Goal: Transaction & Acquisition: Obtain resource

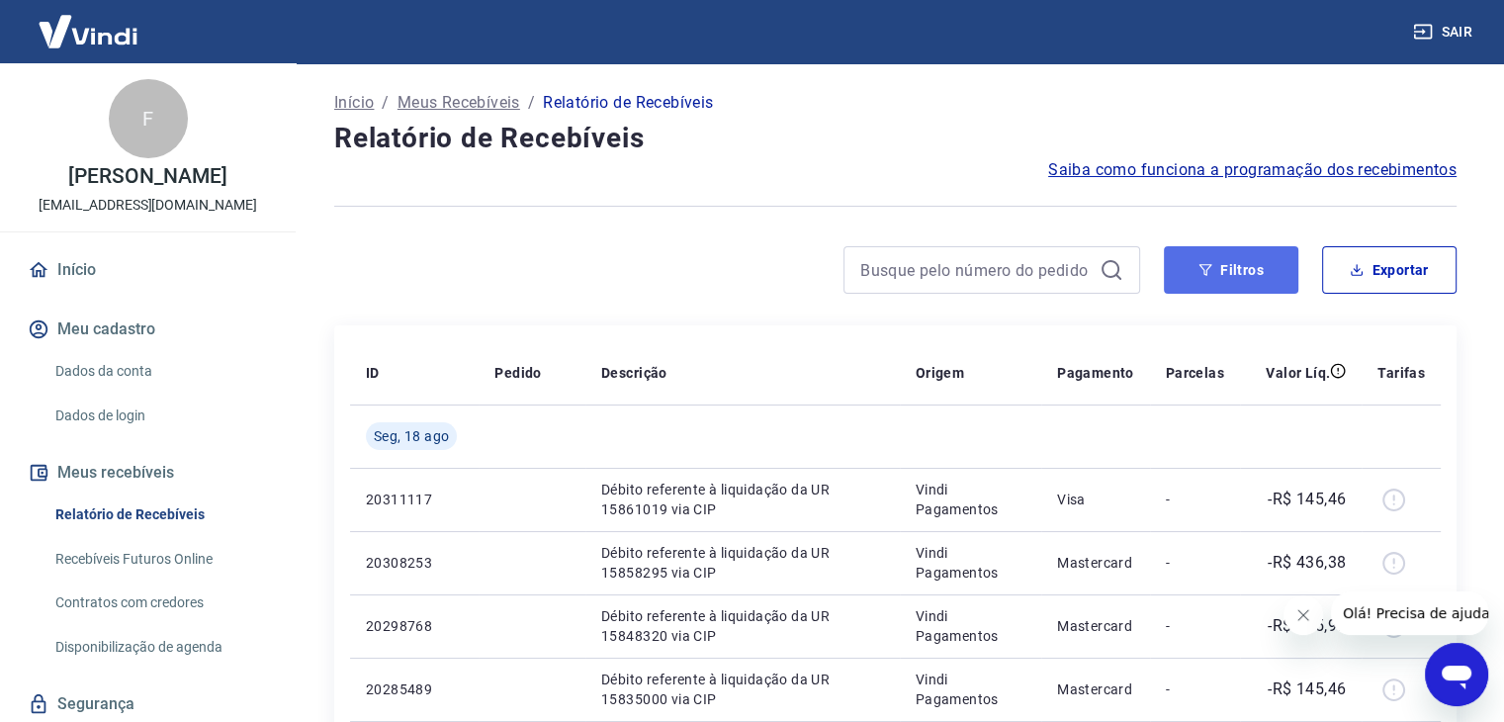
click at [1227, 260] on button "Filtros" at bounding box center [1231, 269] width 134 height 47
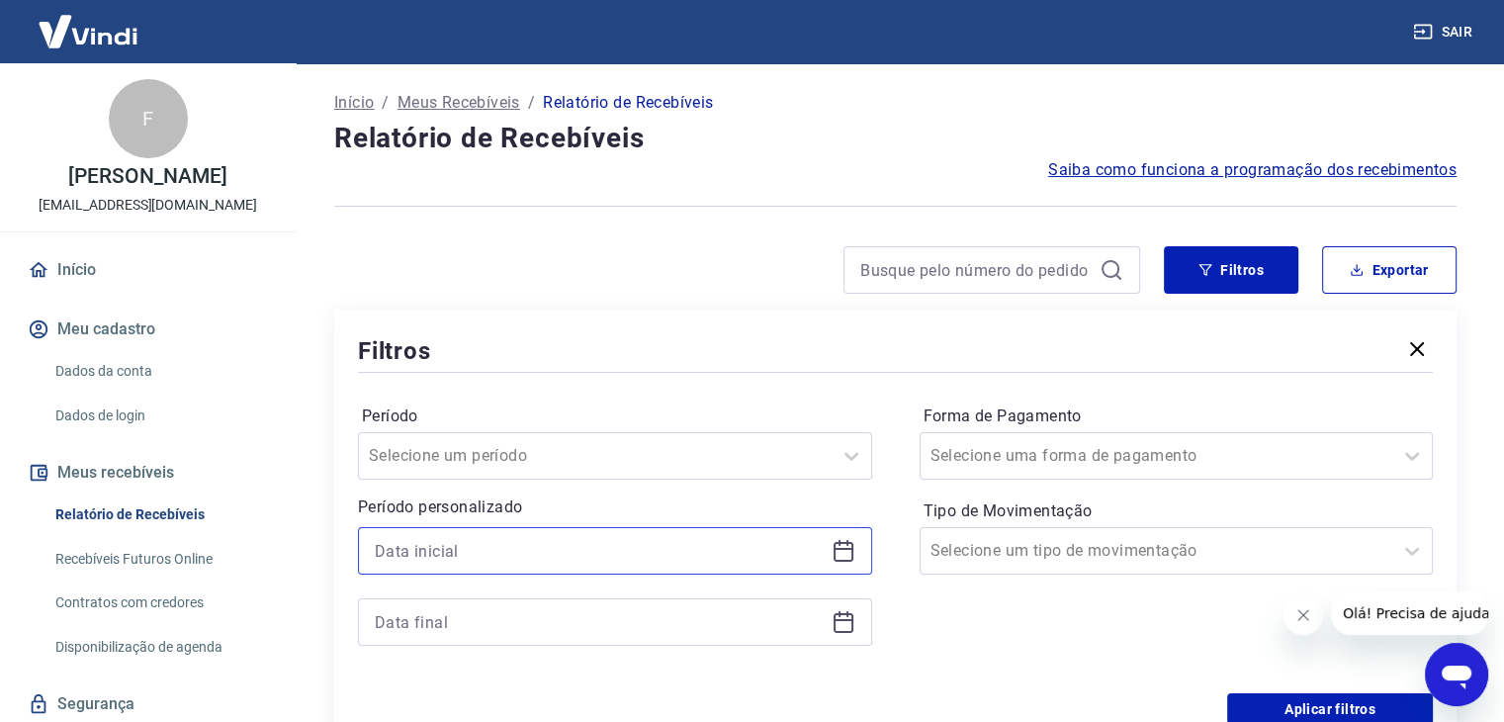
click at [542, 557] on input at bounding box center [599, 551] width 449 height 30
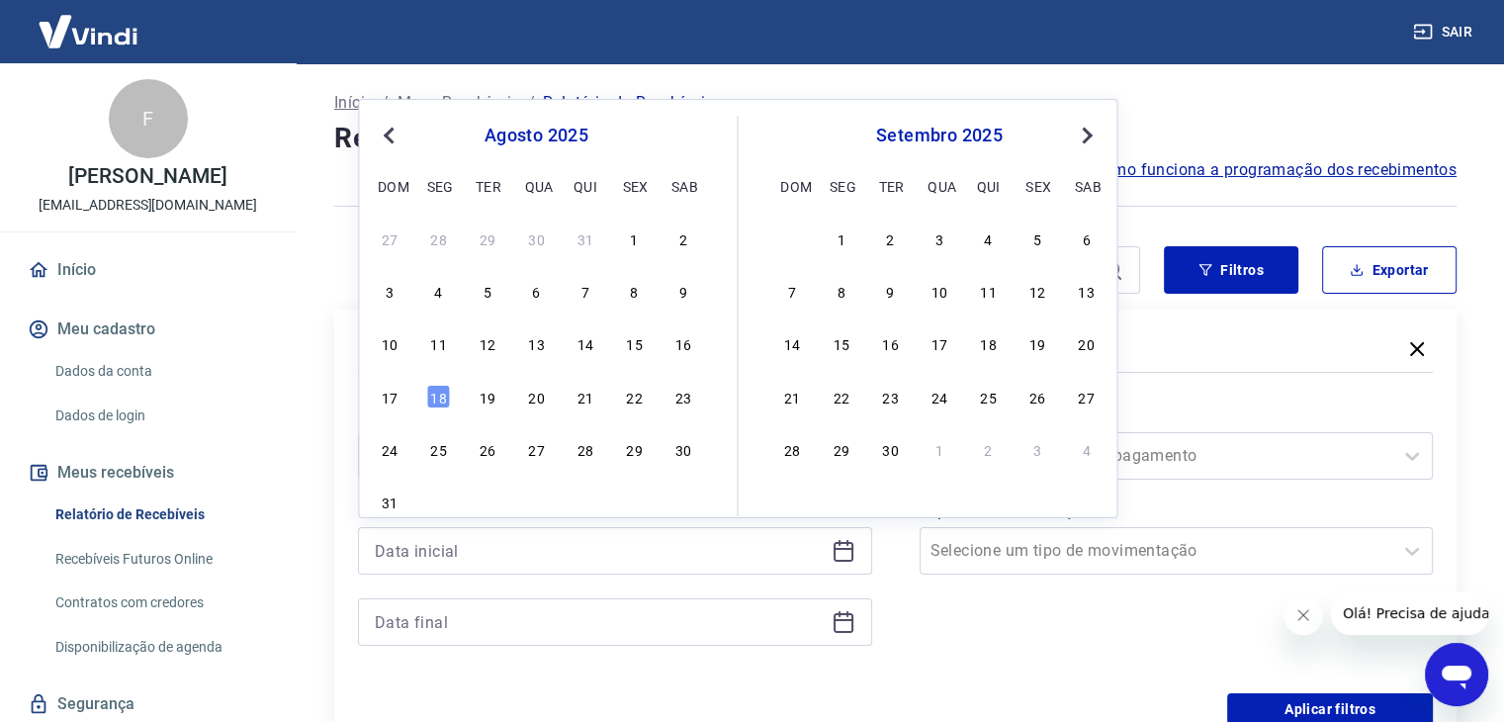
click at [390, 130] on span "Previous Month" at bounding box center [390, 135] width 0 height 23
click at [488, 231] on div "1" at bounding box center [488, 238] width 24 height 24
type input "01/07/2025"
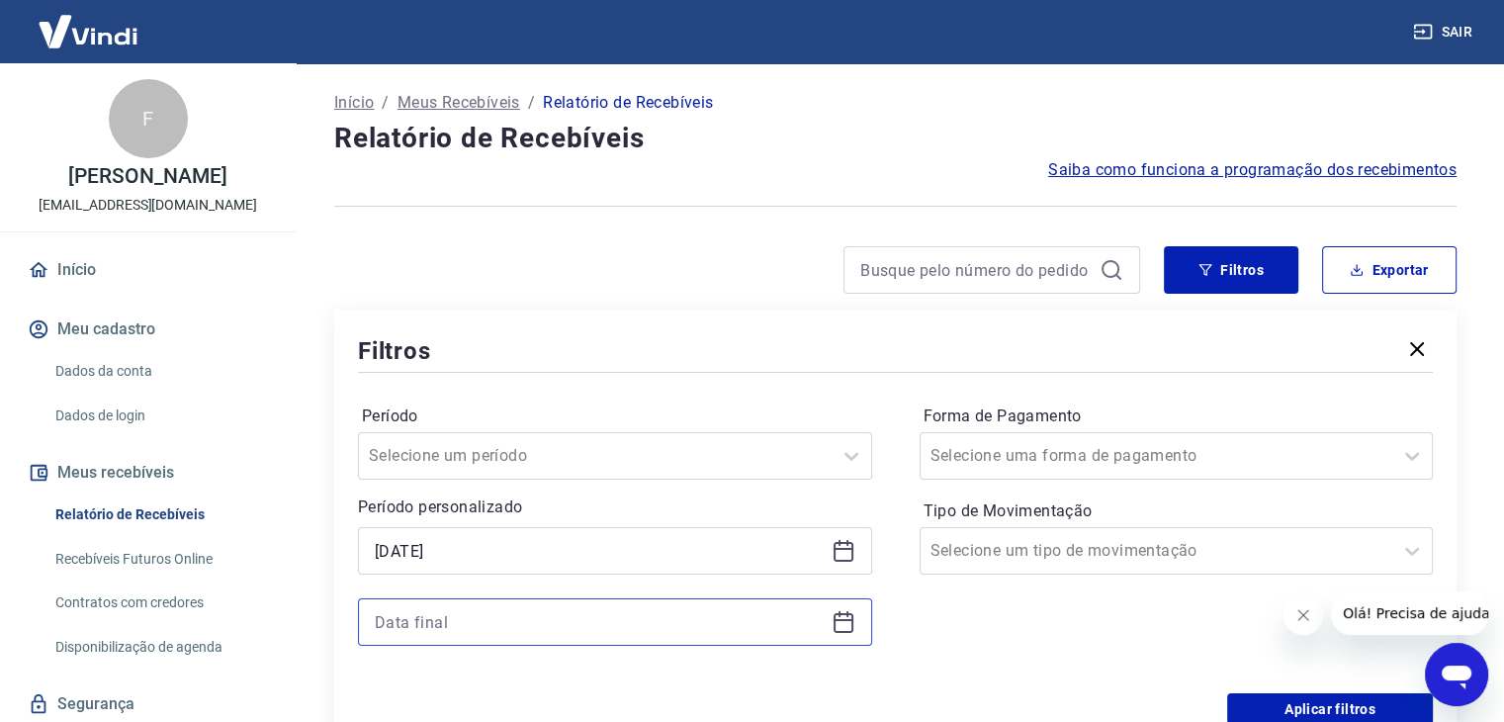
drag, startPoint x: 554, startPoint y: 618, endPoint x: 562, endPoint y: 625, distance: 10.5
click at [553, 618] on input at bounding box center [599, 622] width 449 height 30
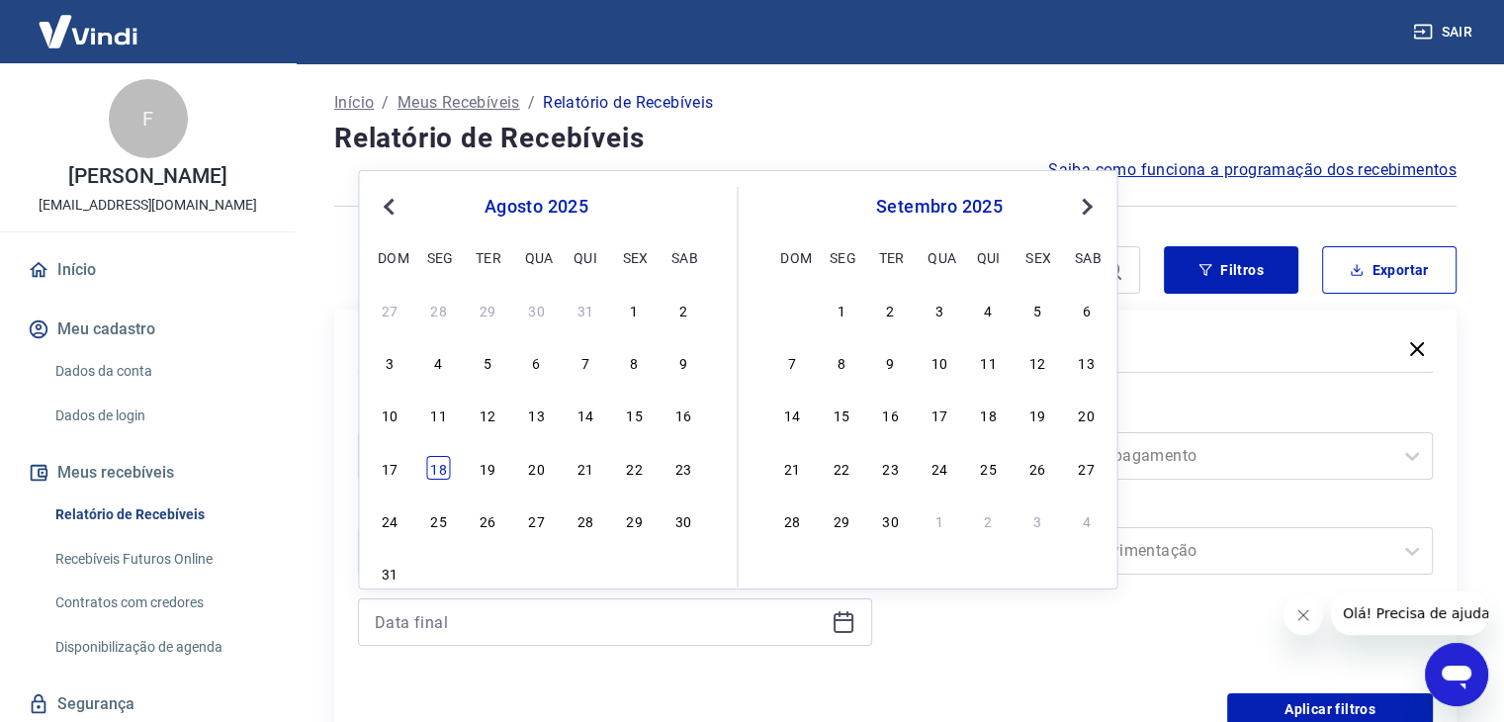
click at [437, 462] on div "18" at bounding box center [439, 468] width 24 height 24
type input "18/08/2025"
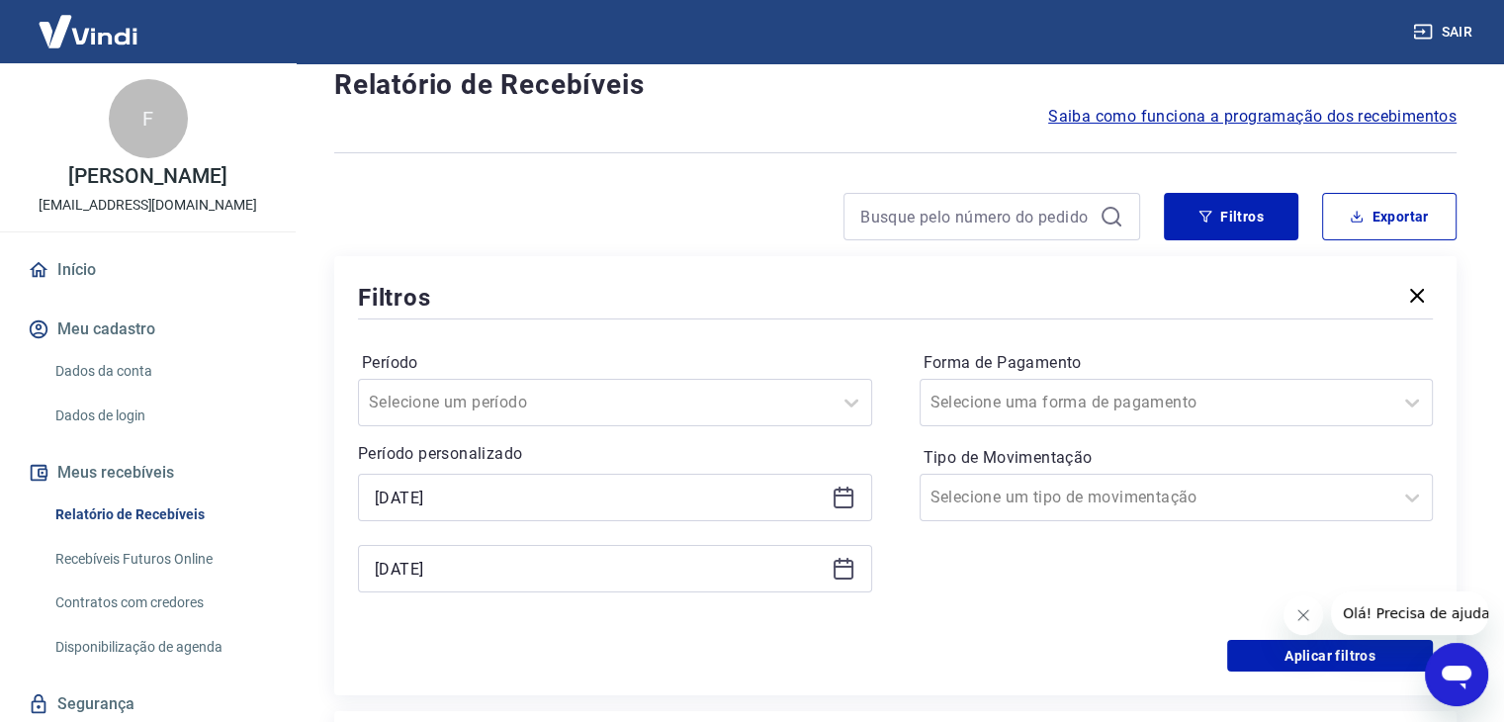
scroll to position [198, 0]
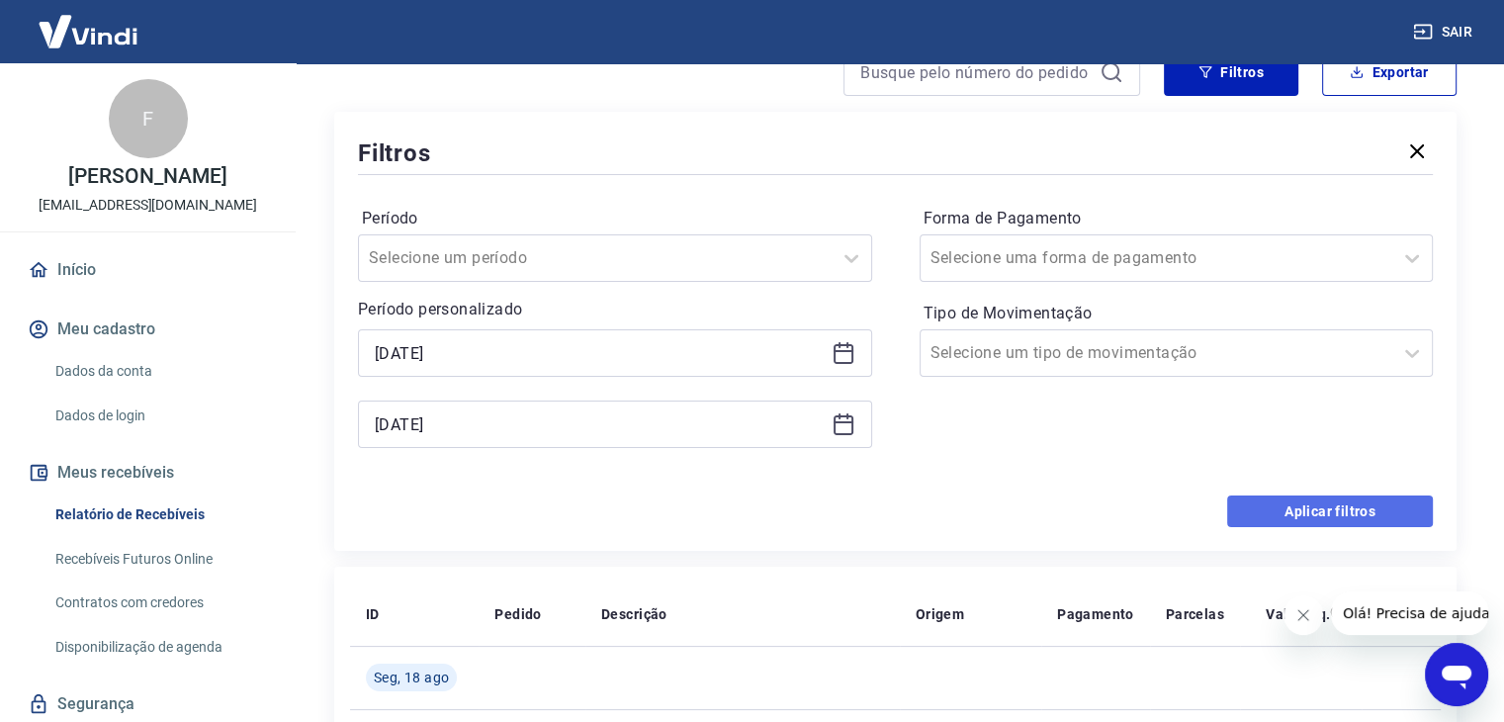
click at [1332, 515] on button "Aplicar filtros" at bounding box center [1330, 511] width 206 height 32
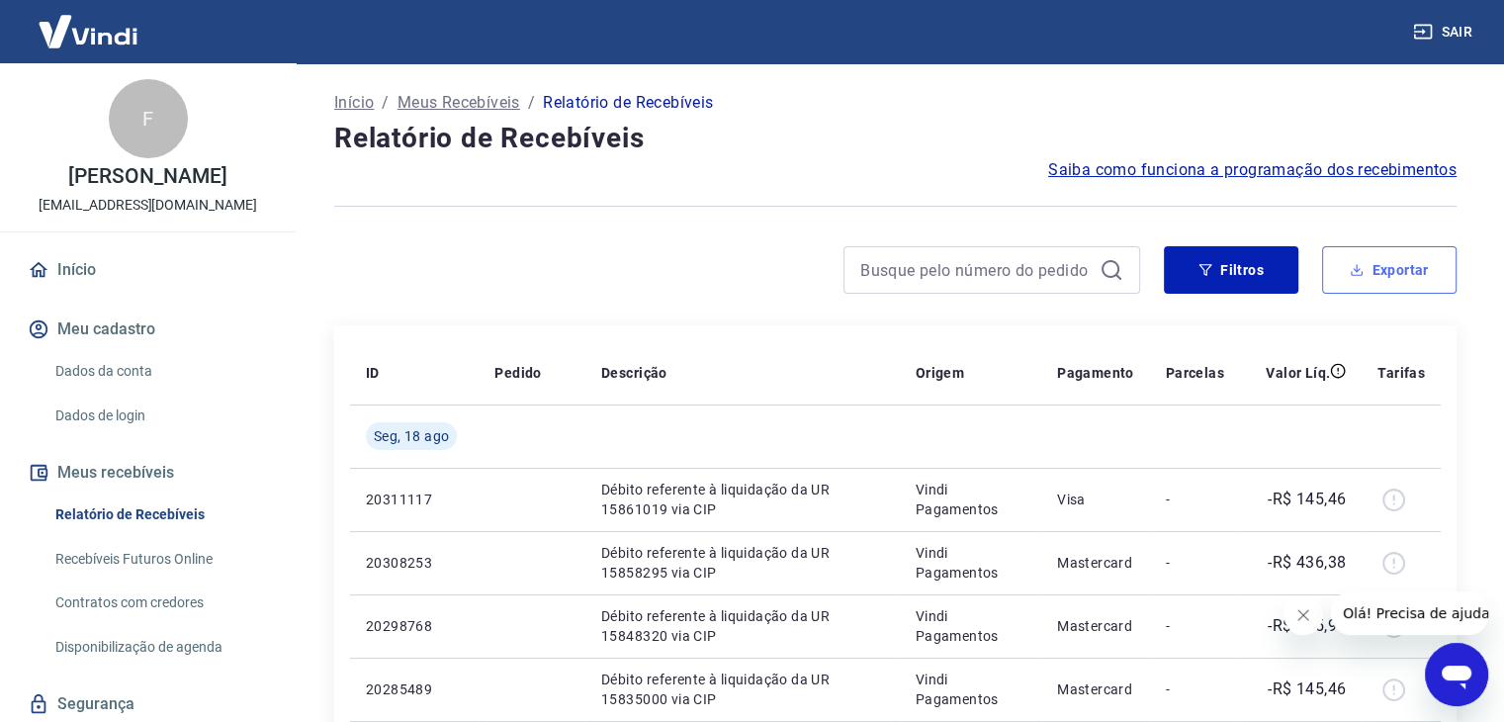
click at [1376, 270] on button "Exportar" at bounding box center [1389, 269] width 134 height 47
type input "01/07/2025"
type input "18/08/2025"
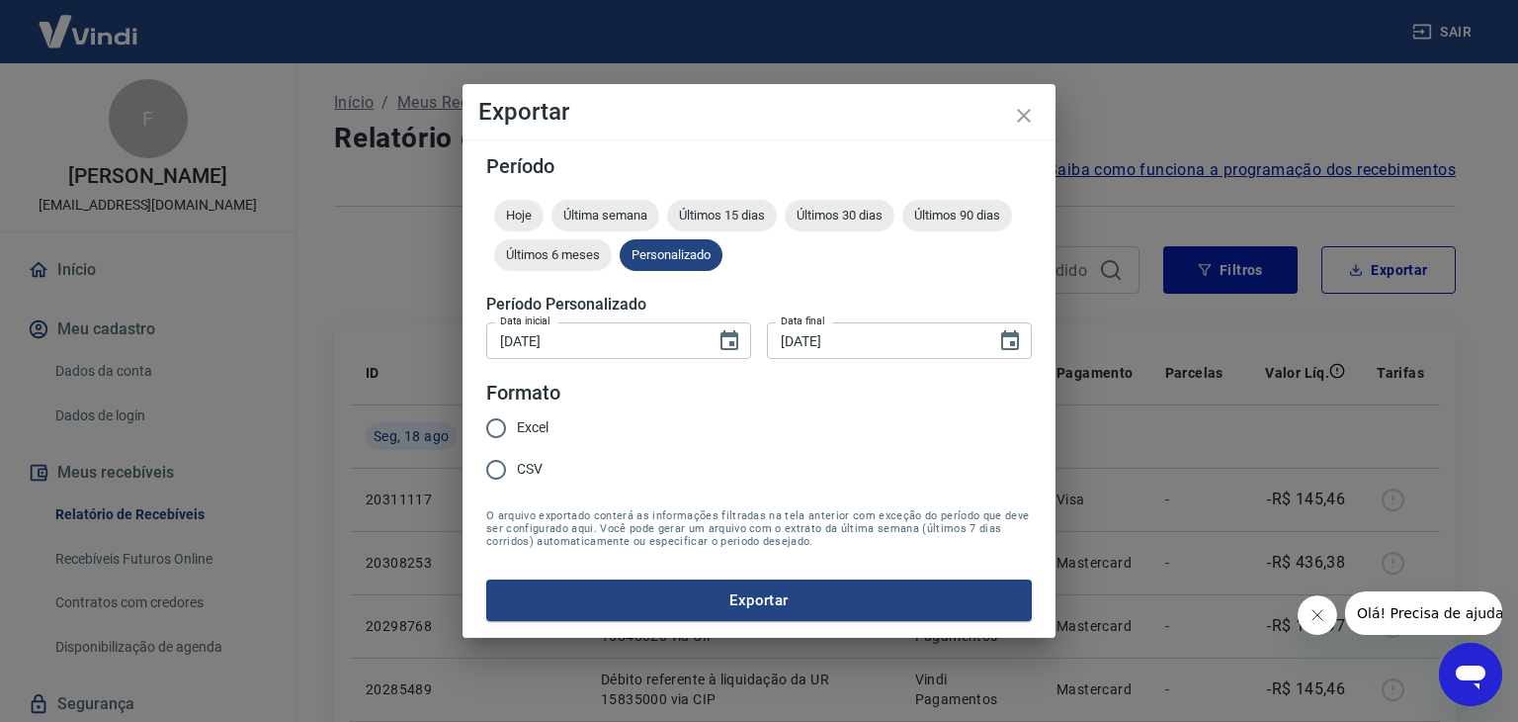
click at [494, 472] on input "CSV" at bounding box center [497, 470] width 42 height 42
radio input "true"
click at [647, 601] on button "Exportar" at bounding box center [759, 600] width 546 height 42
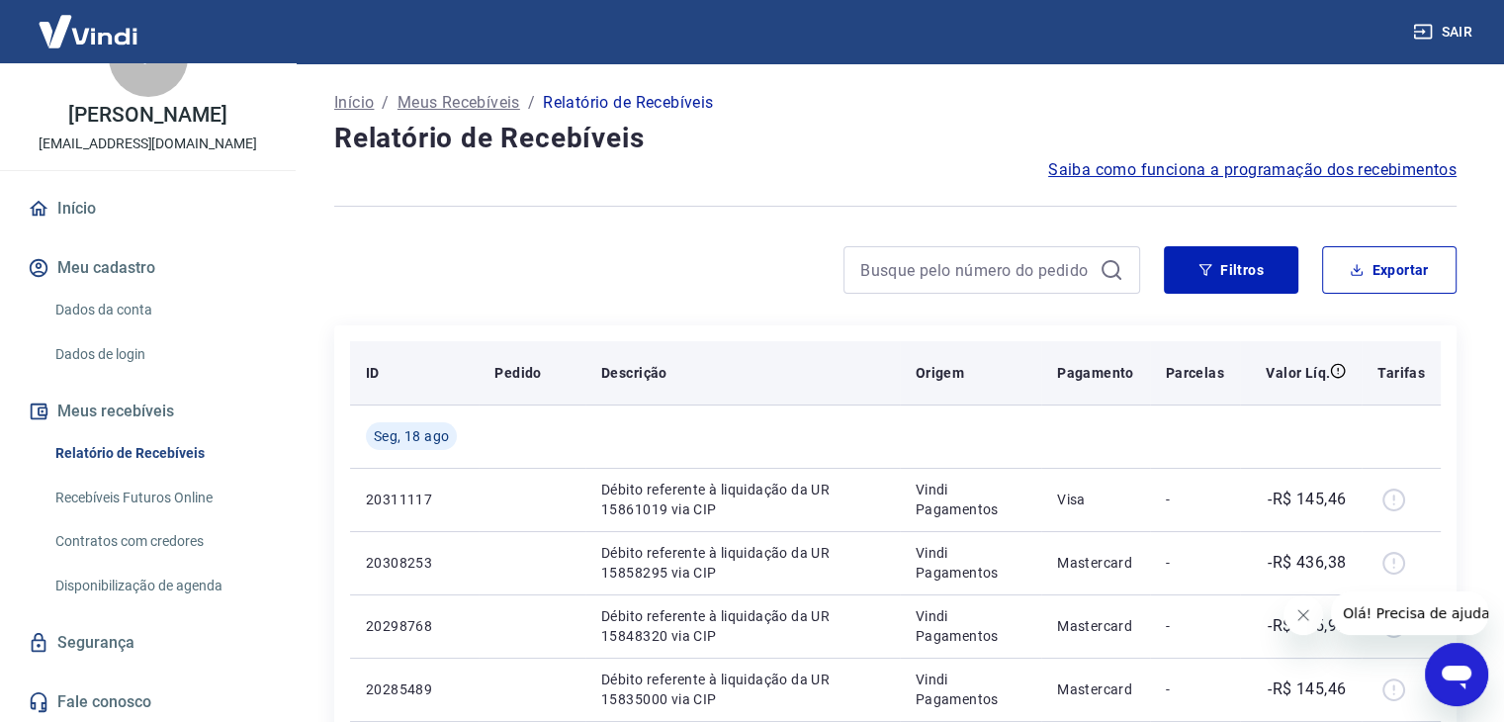
scroll to position [63, 0]
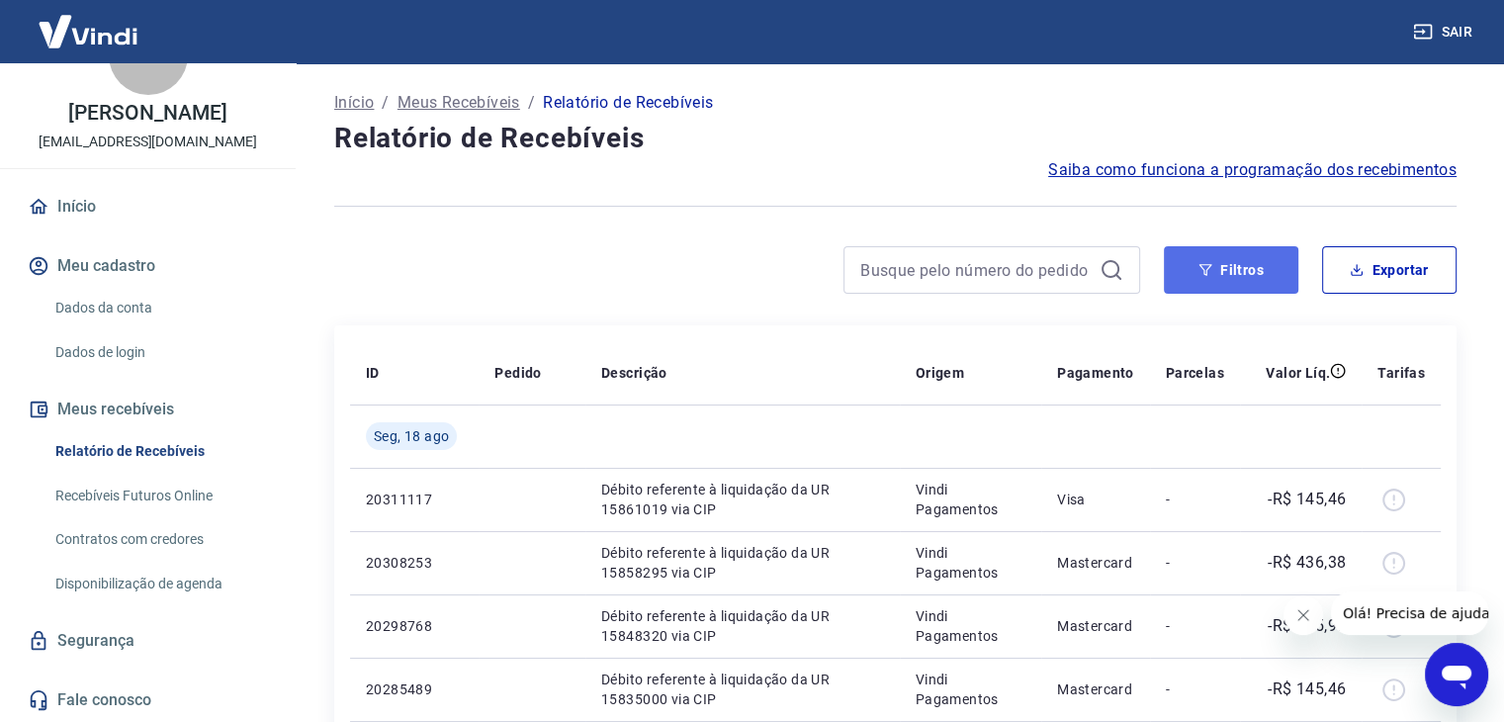
click at [1241, 272] on button "Filtros" at bounding box center [1231, 269] width 134 height 47
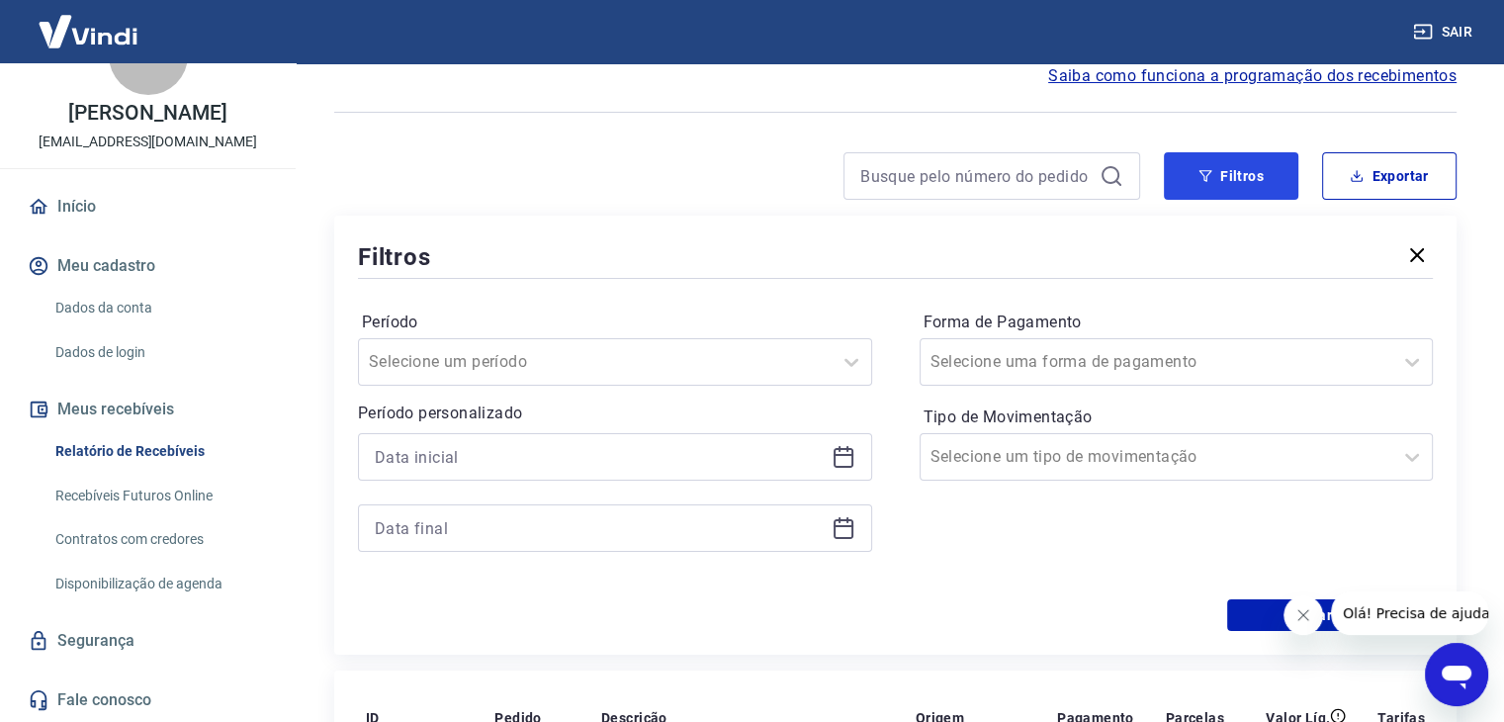
scroll to position [99, 0]
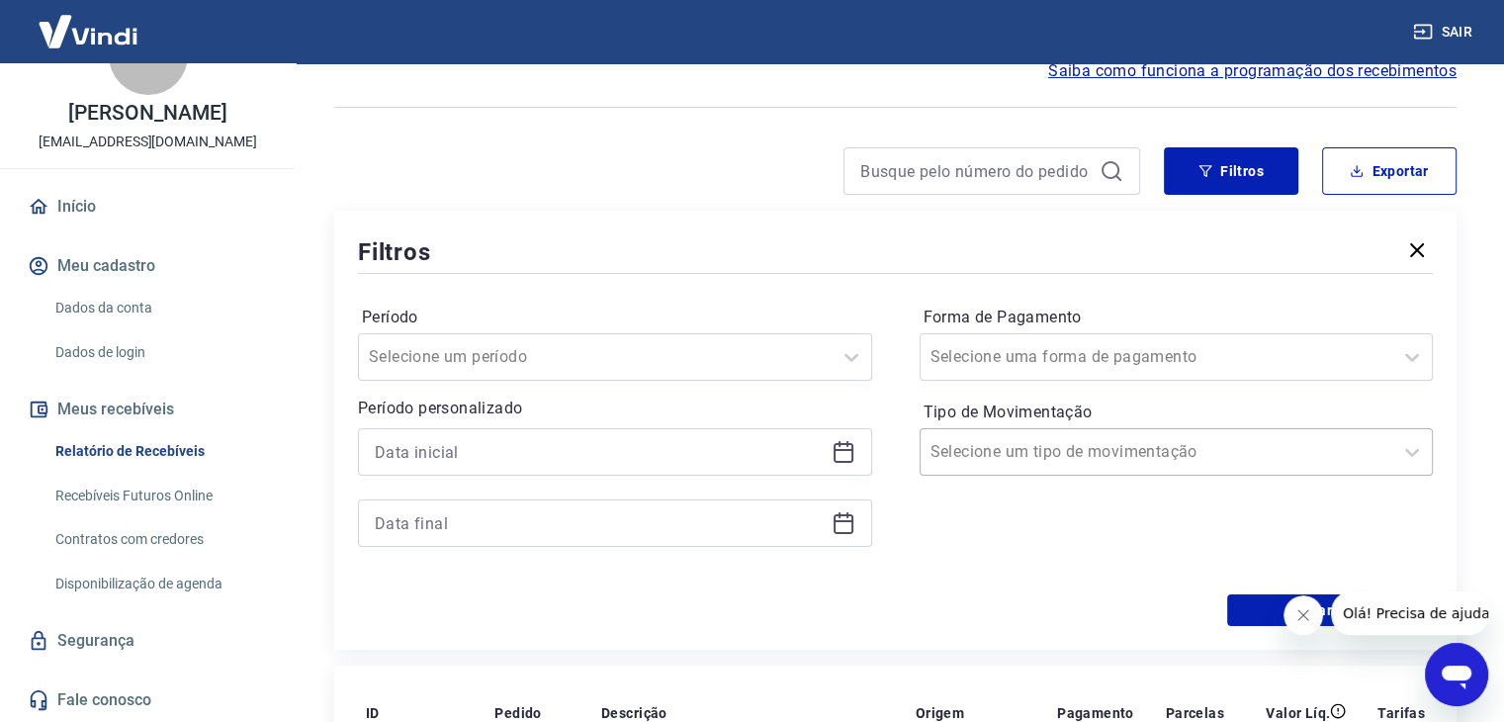
click at [989, 467] on div "Selecione um tipo de movimentação" at bounding box center [1156, 452] width 473 height 36
click at [1039, 357] on input "Forma de Pagamento" at bounding box center [1030, 357] width 200 height 24
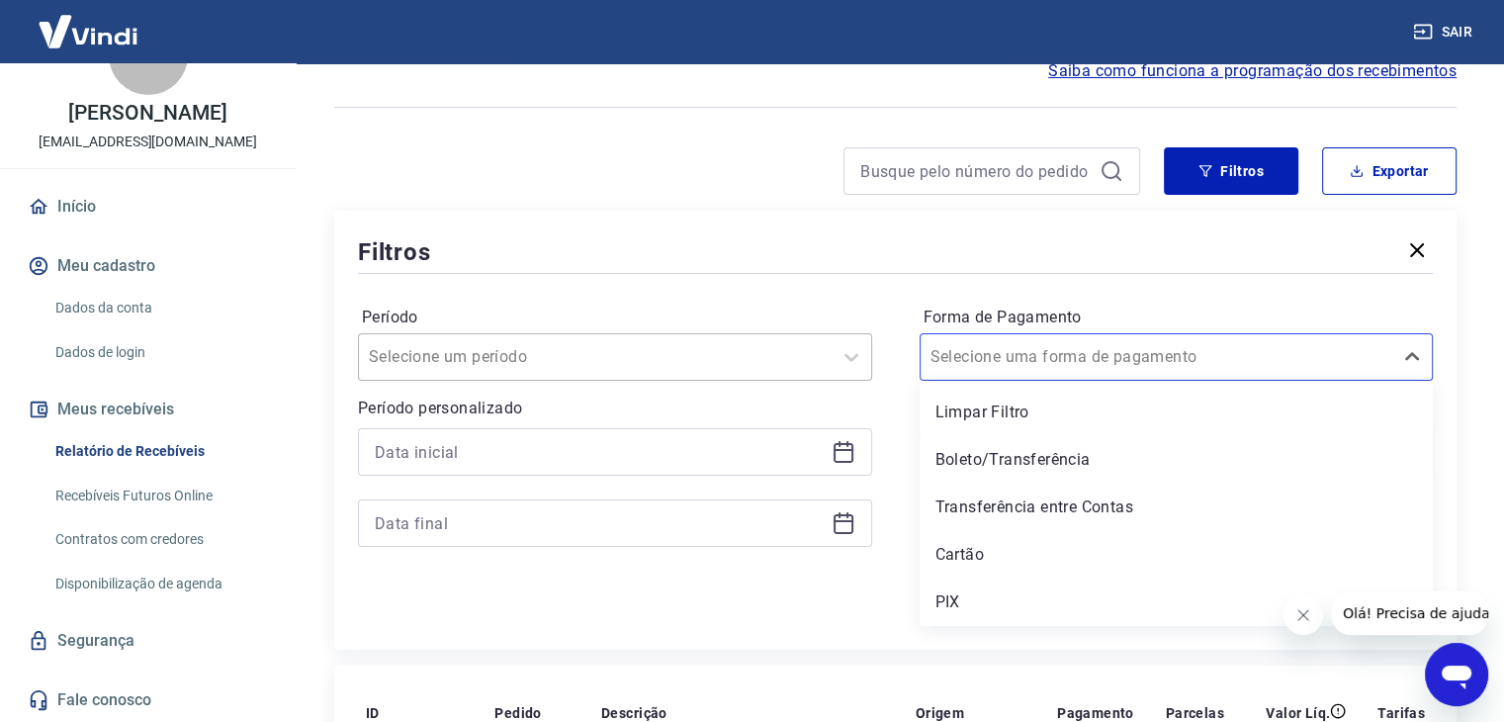
click at [563, 359] on div at bounding box center [595, 357] width 453 height 28
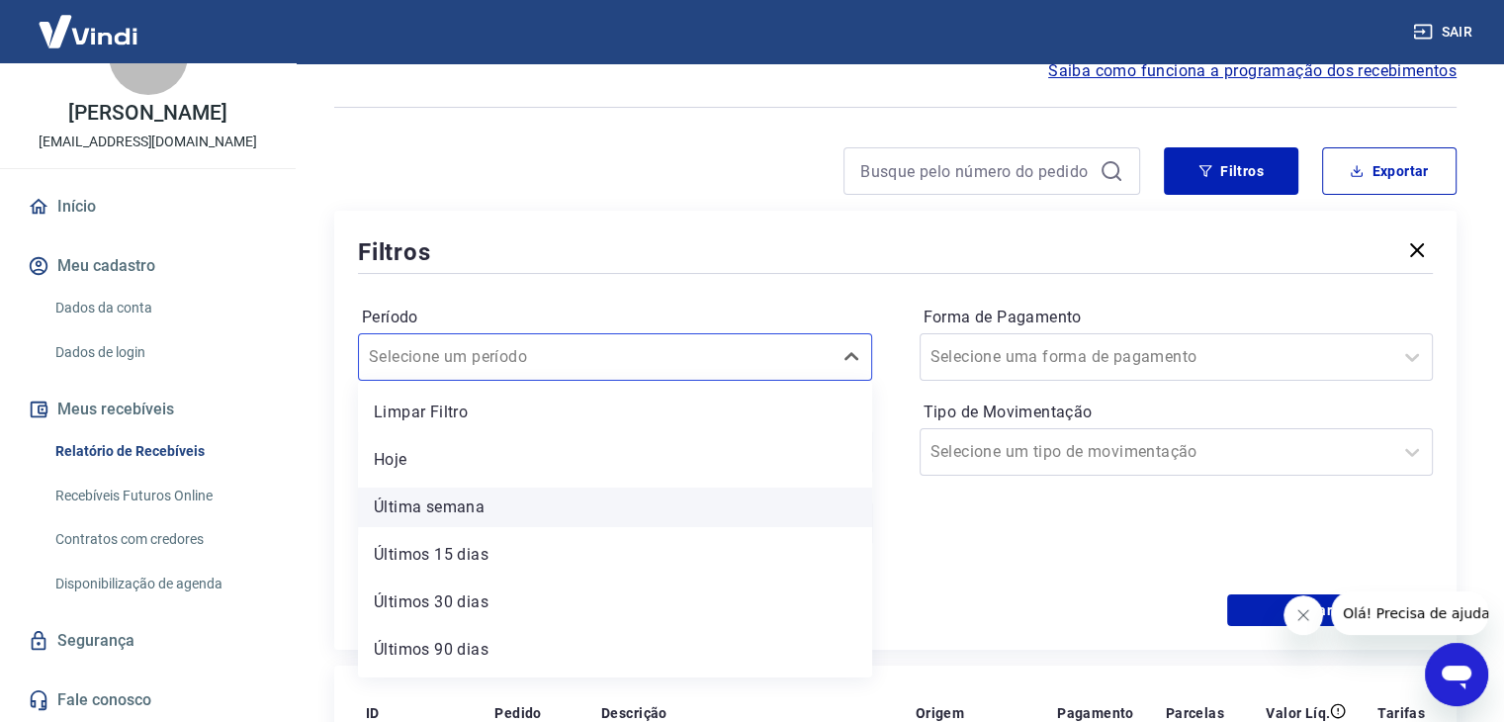
scroll to position [43, 0]
click at [620, 229] on div "Filtros Período option Limpar Filtro focused, 1 of 7. 7 results available. Use …" at bounding box center [895, 430] width 1122 height 439
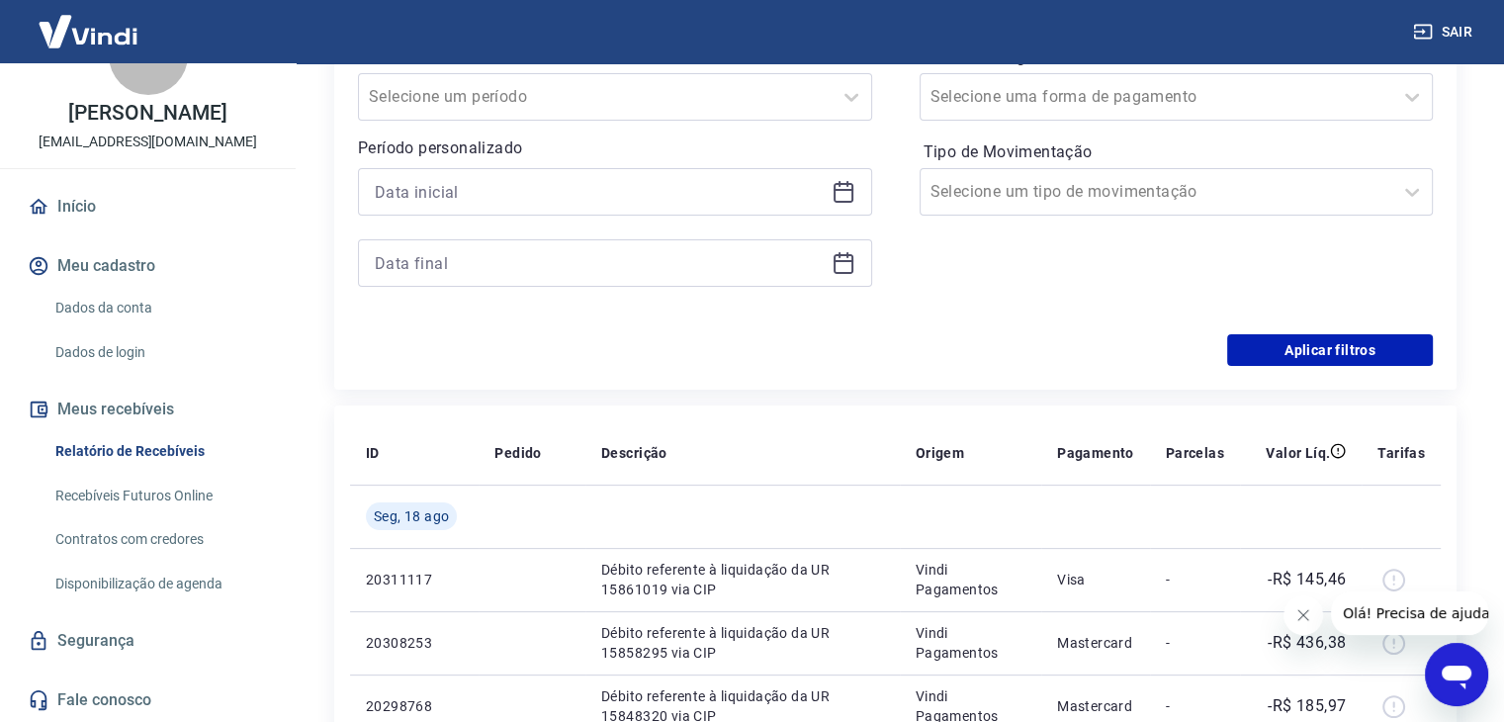
scroll to position [0, 0]
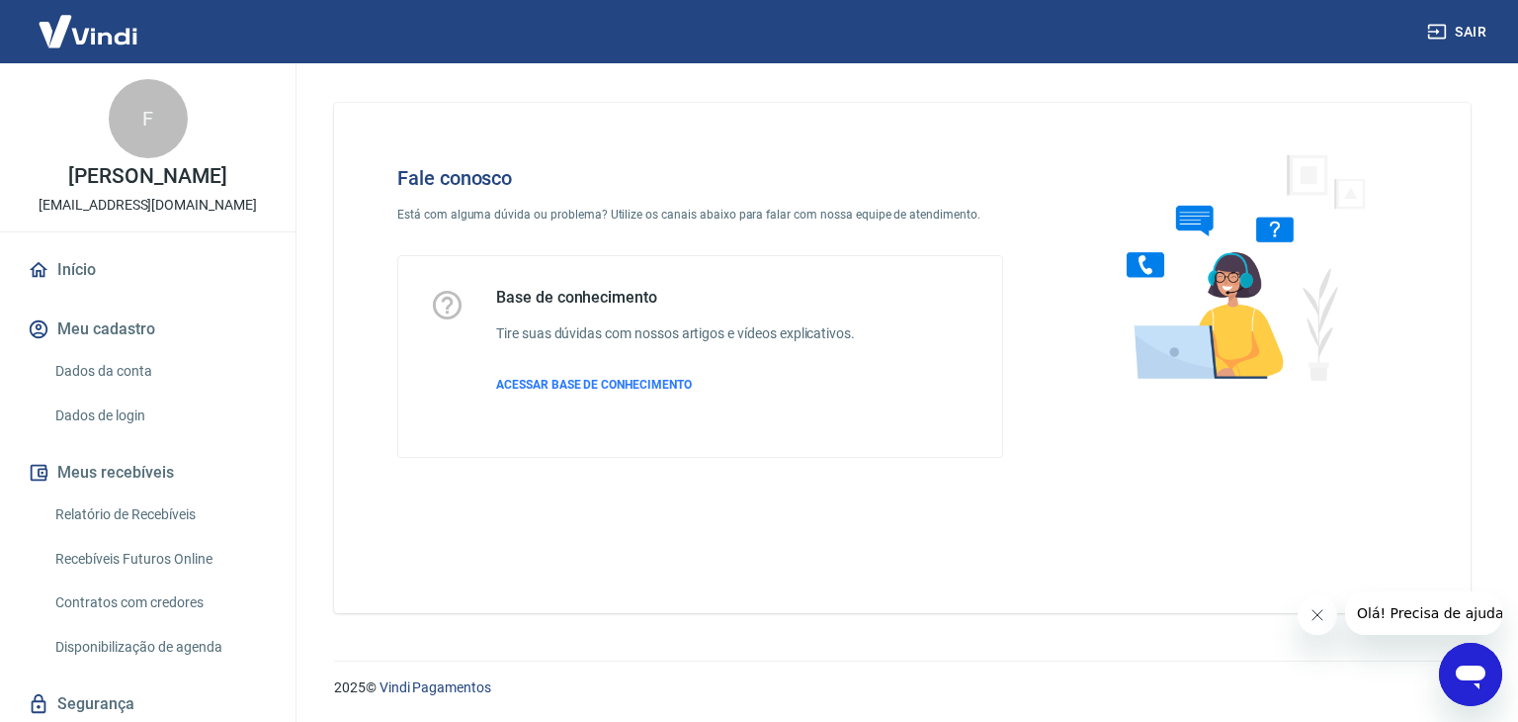
click at [562, 373] on div "Base de conhecimento Tire suas dúvidas com nossos artigos e vídeos explicativos…" at bounding box center [675, 356] width 359 height 137
click at [557, 382] on span "ACESSAR BASE DE CONHECIMENTO" at bounding box center [594, 385] width 196 height 14
click at [62, 37] on img at bounding box center [88, 31] width 129 height 60
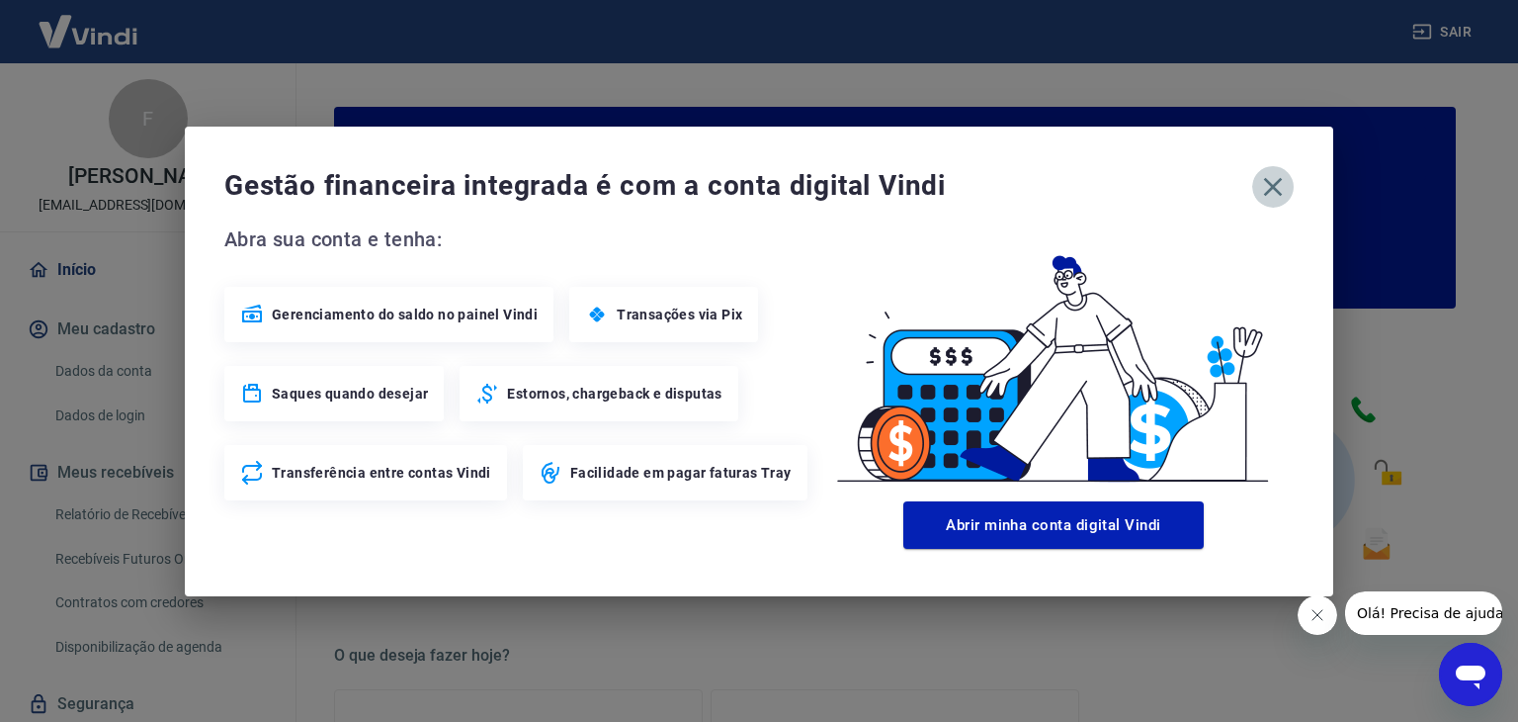
drag, startPoint x: 1273, startPoint y: 176, endPoint x: 615, endPoint y: 237, distance: 661.2
click at [1274, 176] on icon "button" at bounding box center [1273, 187] width 32 height 32
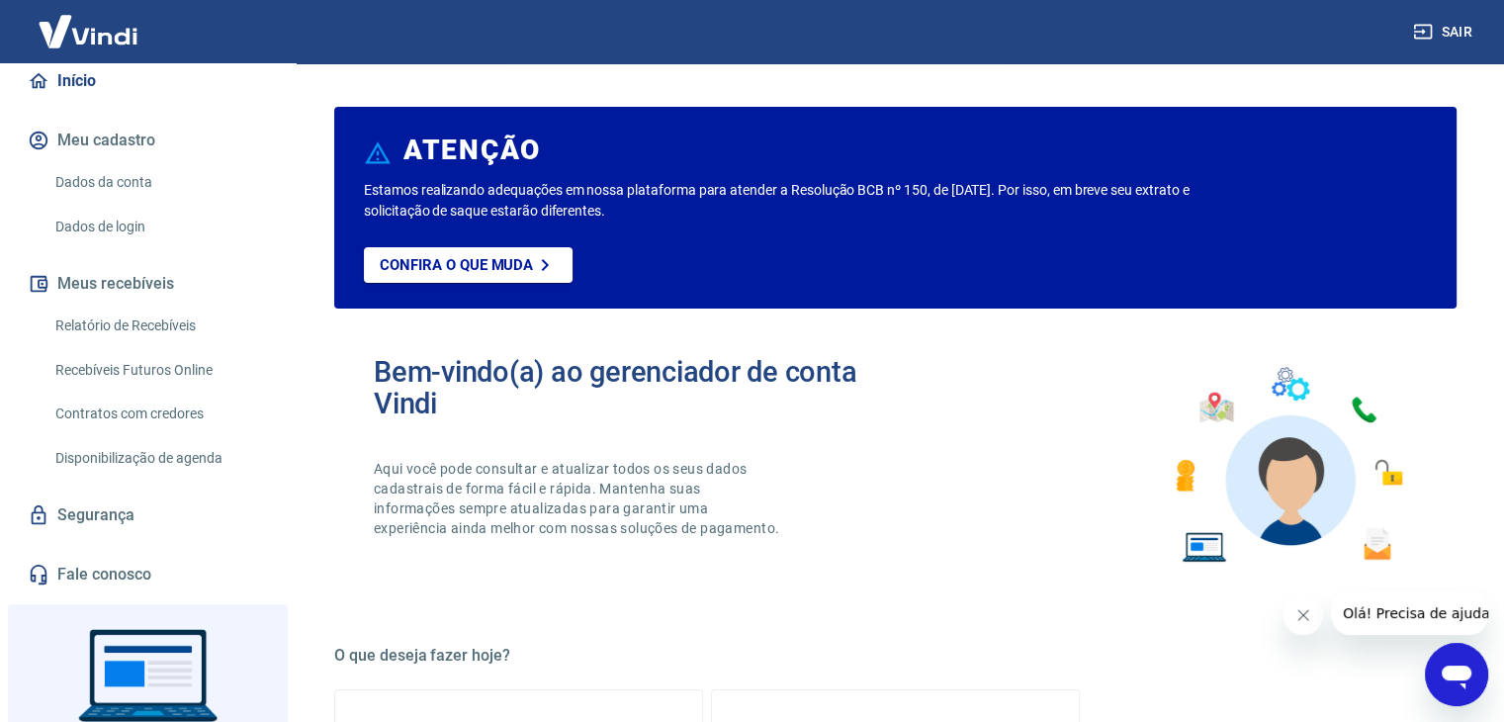
scroll to position [198, 0]
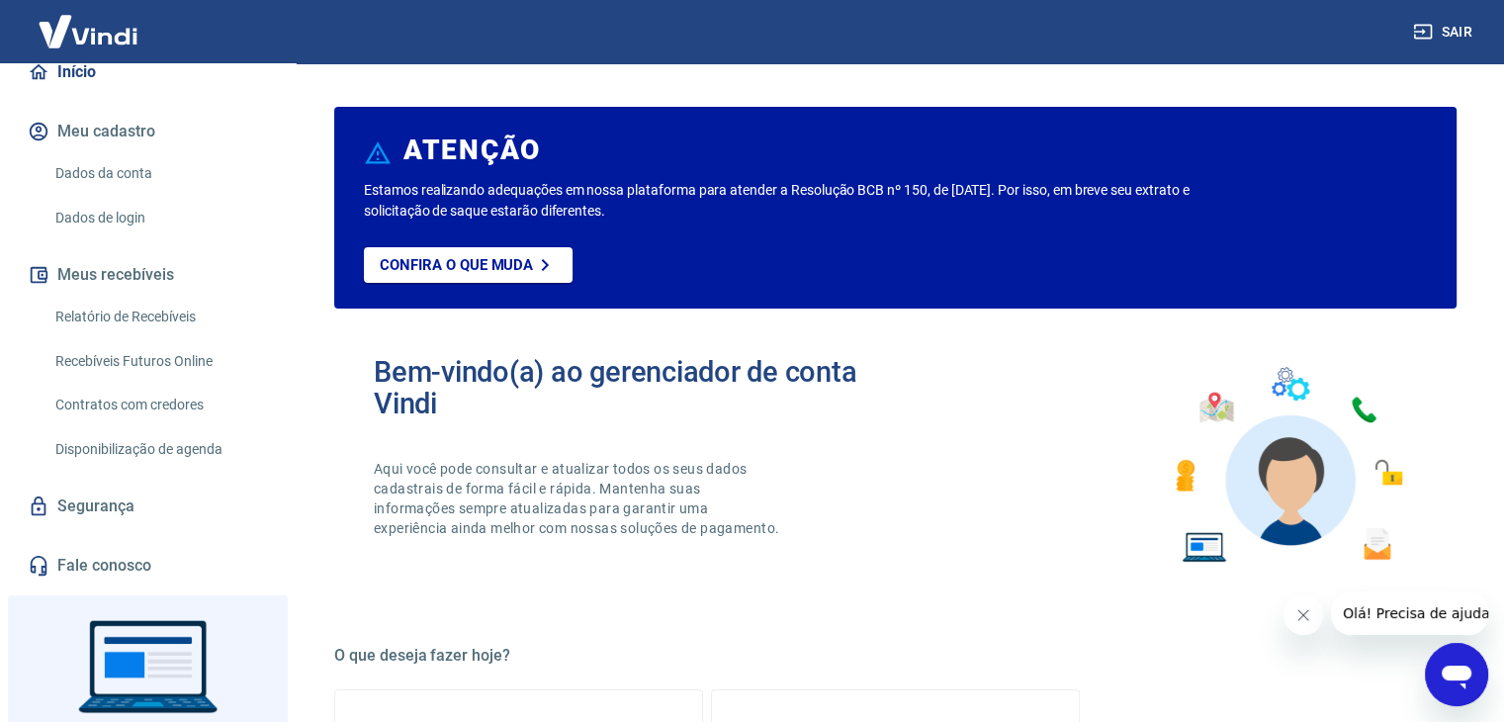
click at [89, 171] on link "Dados da conta" at bounding box center [159, 173] width 224 height 41
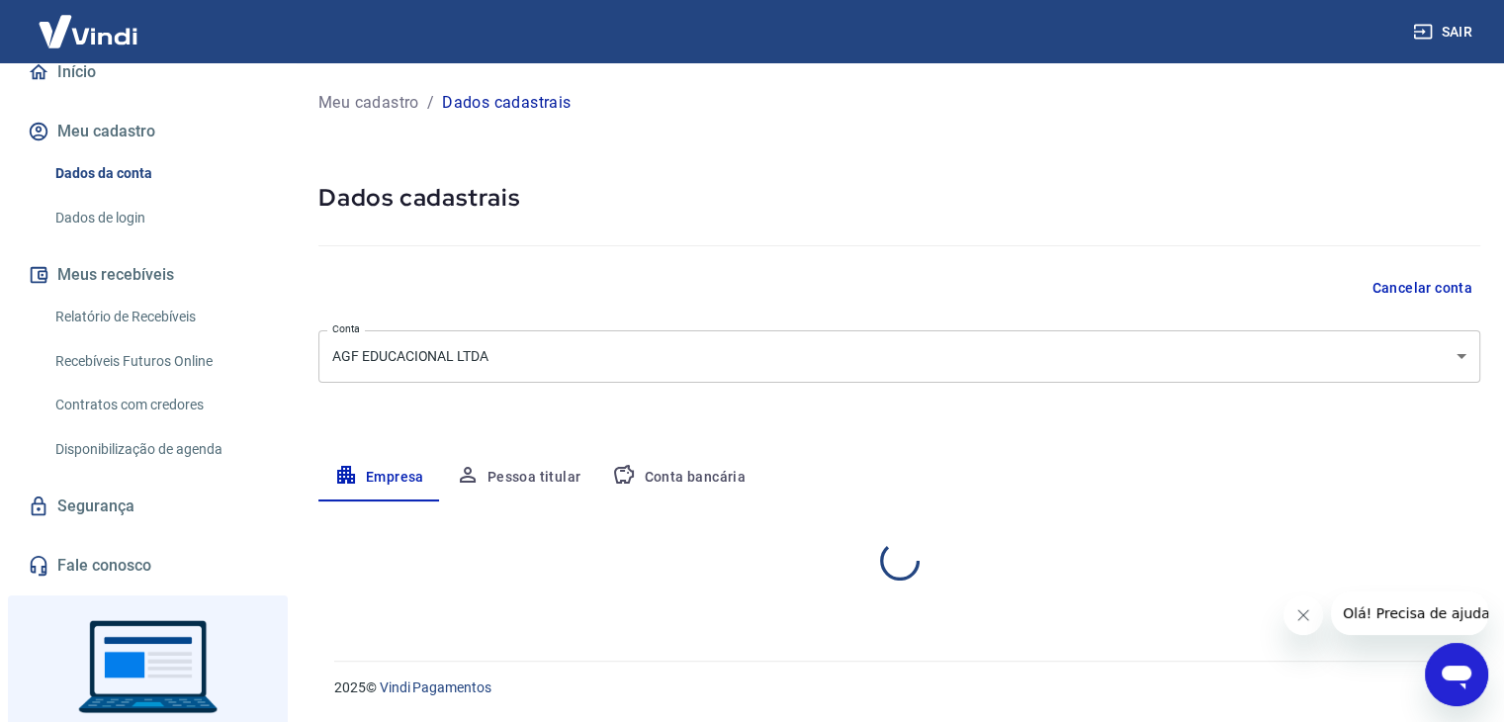
select select "SP"
select select "business"
